Goal: Navigation & Orientation: Find specific page/section

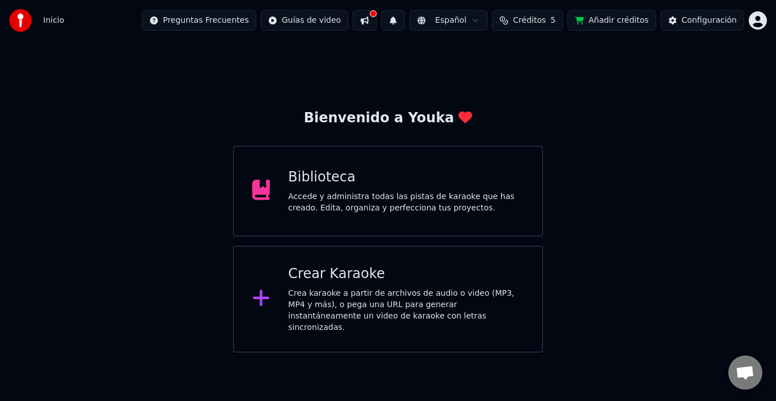
click at [405, 202] on div "Accede y administra todas las pistas de karaoke que has creado. Edita, organiza…" at bounding box center [406, 202] width 236 height 23
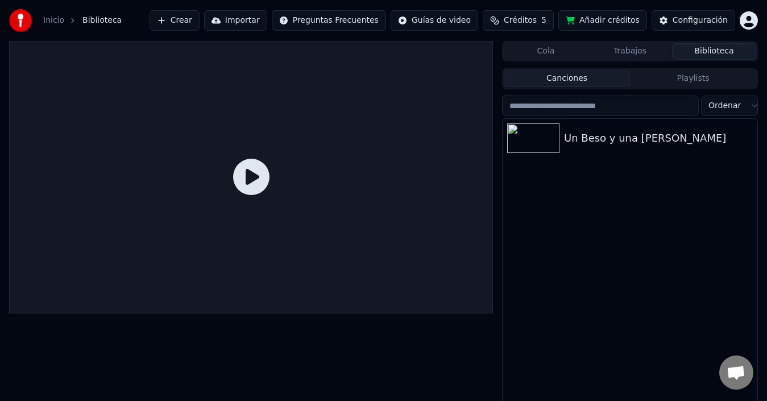
click at [104, 19] on span "Biblioteca" at bounding box center [101, 20] width 39 height 11
click at [56, 22] on link "Inicio" at bounding box center [53, 20] width 21 height 11
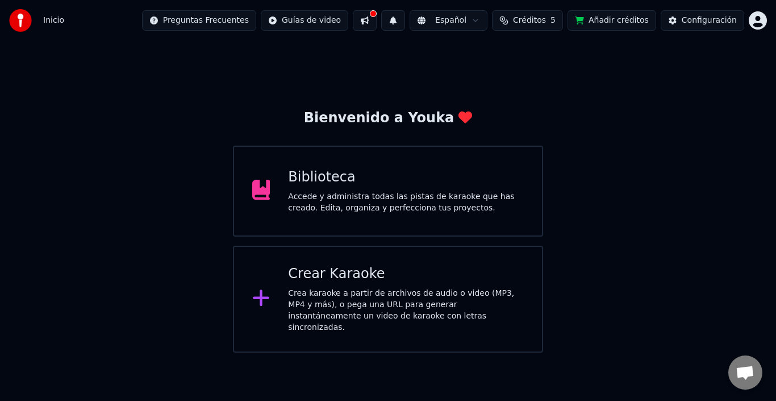
click at [377, 23] on button at bounding box center [365, 20] width 24 height 20
click at [377, 19] on button at bounding box center [365, 20] width 24 height 20
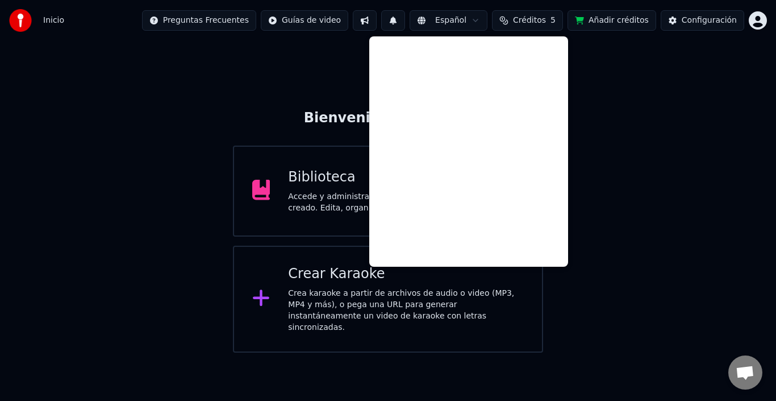
click at [343, 43] on div "Bienvenido a Youka Biblioteca Accede y administra todas las pistas de karaoke q…" at bounding box center [388, 196] width 776 height 311
